Goal: Task Accomplishment & Management: Complete application form

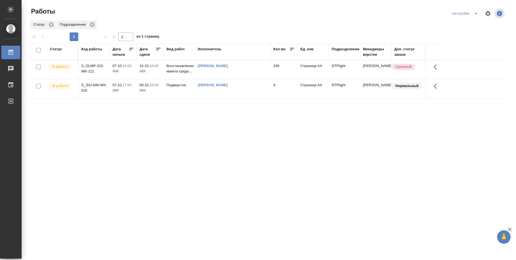
click at [263, 84] on div "[PERSON_NAME]" at bounding box center [233, 84] width 70 height 5
click at [164, 92] on td "Подверстка" at bounding box center [179, 89] width 31 height 19
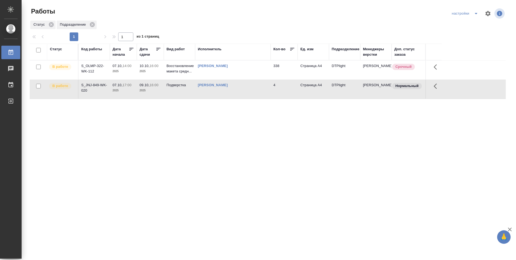
click at [164, 92] on td "Подверстка" at bounding box center [179, 89] width 31 height 19
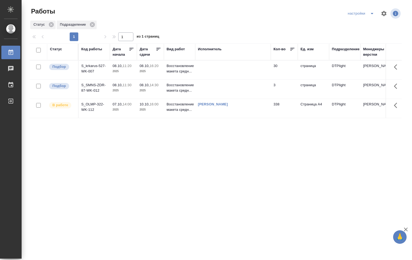
click at [207, 91] on td at bounding box center [233, 89] width 76 height 19
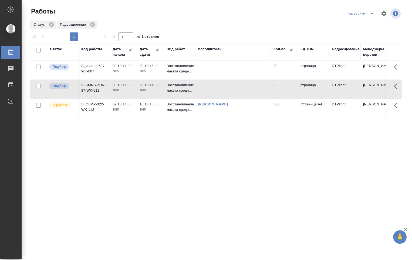
click at [207, 90] on td at bounding box center [233, 89] width 76 height 19
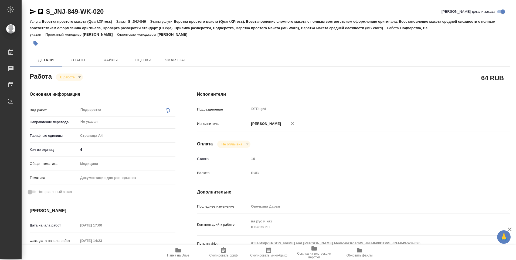
type textarea "x"
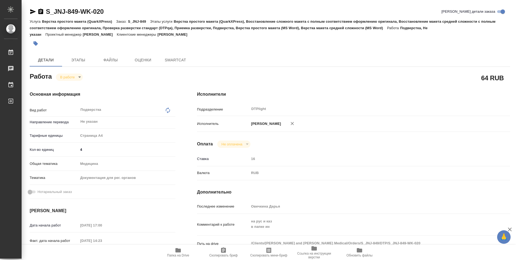
type textarea "x"
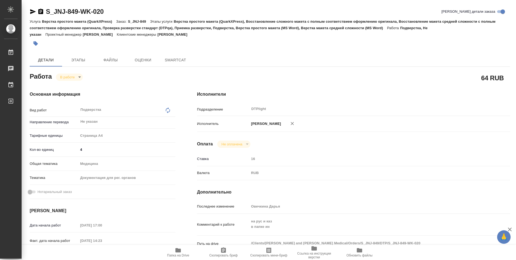
type textarea "x"
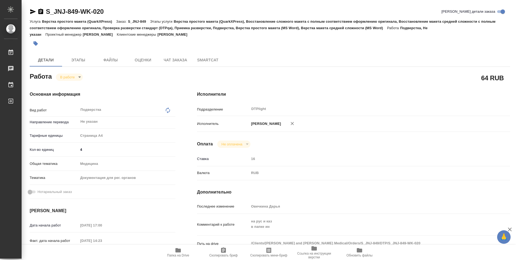
click at [176, 252] on icon "button" at bounding box center [178, 250] width 6 height 6
type textarea "x"
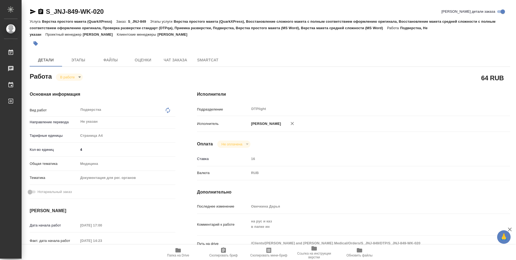
type textarea "x"
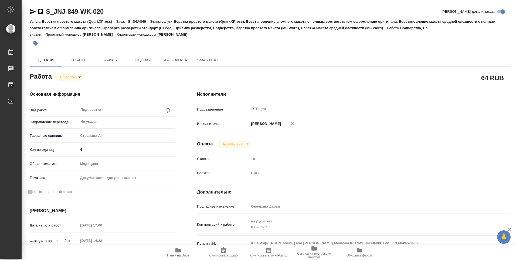
type textarea "x"
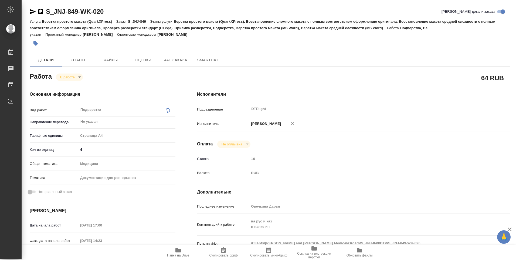
type textarea "x"
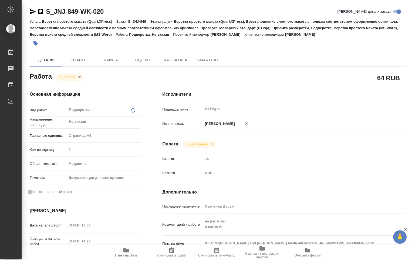
type textarea "x"
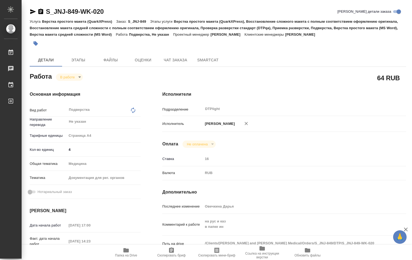
click at [78, 78] on body "🙏 .cls-1 fill:#fff; AWATERA Ovechkina Darya Работы 0 Чаты График Выйти S_JNJ-84…" at bounding box center [206, 130] width 412 height 260
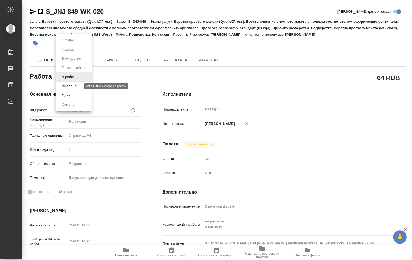
click at [73, 86] on button "Выполнен" at bounding box center [70, 86] width 20 height 6
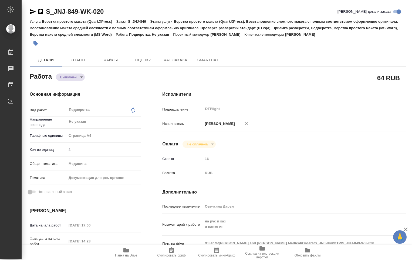
type textarea "x"
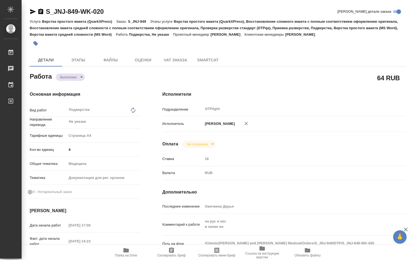
type textarea "x"
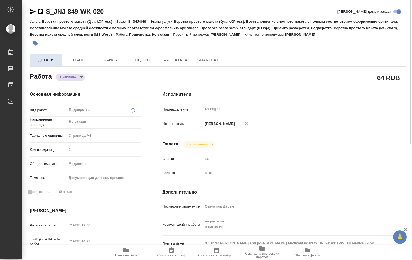
type textarea "x"
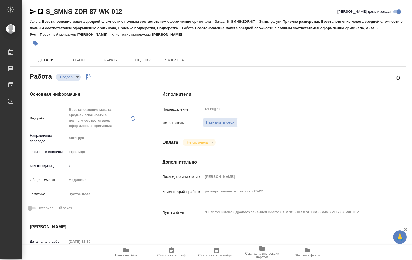
type textarea "x"
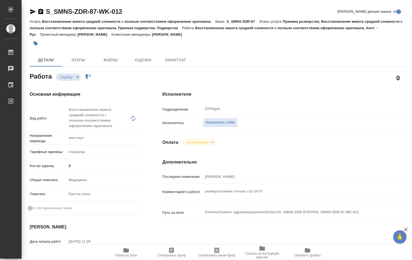
type textarea "x"
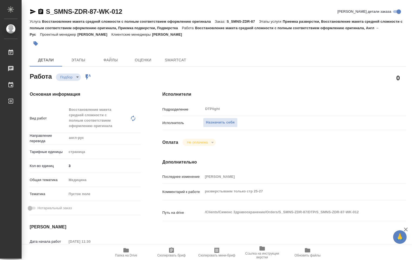
type textarea "x"
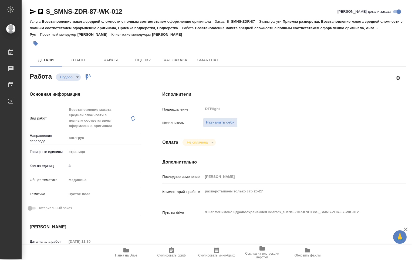
type textarea "x"
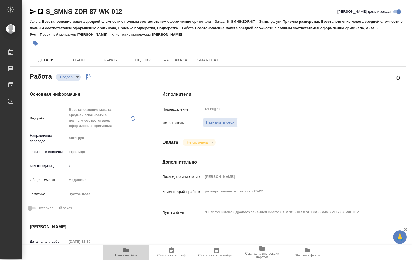
click at [130, 252] on span "Папка на Drive" at bounding box center [126, 252] width 39 height 10
type textarea "x"
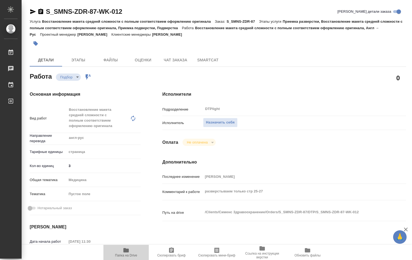
type textarea "x"
